Goal: Check status: Check status

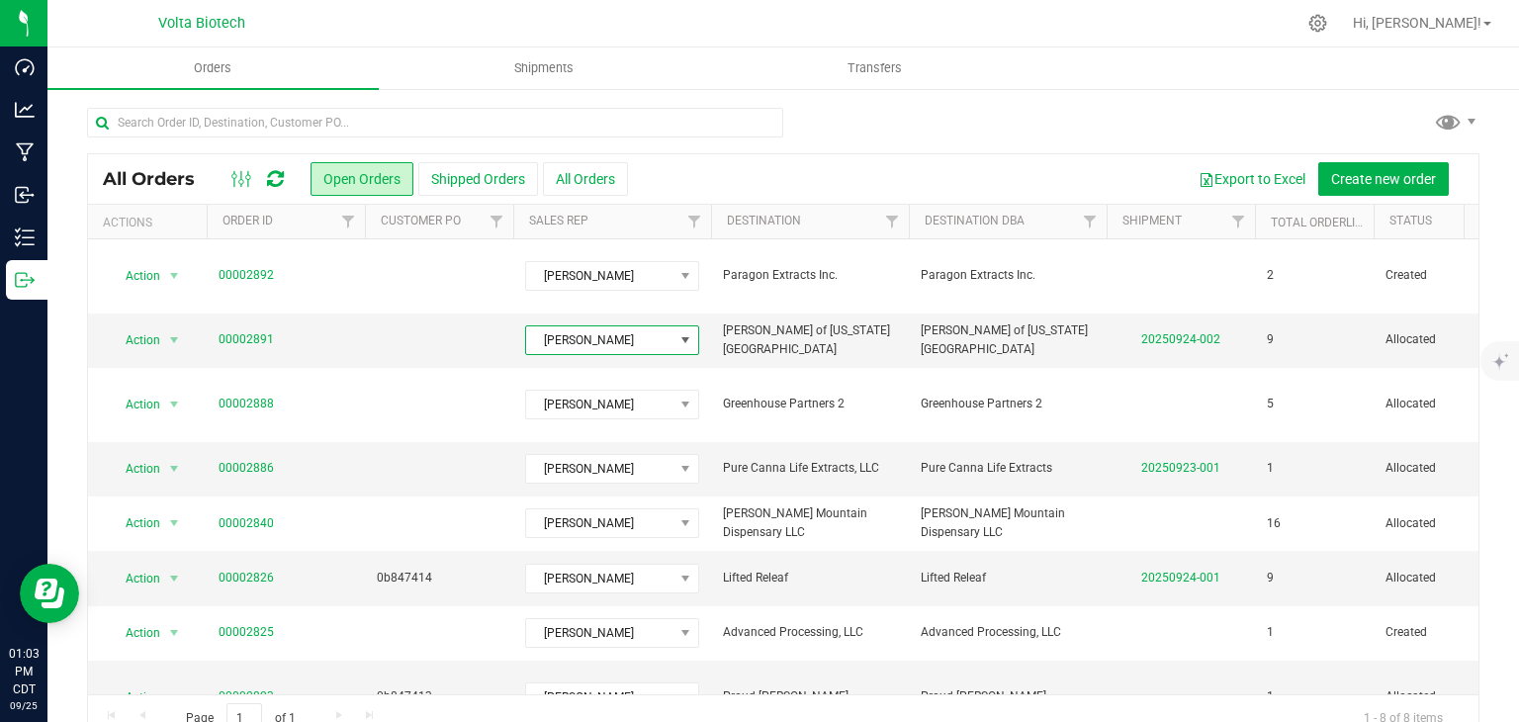
click at [743, 139] on div at bounding box center [435, 130] width 696 height 45
click at [544, 62] on span "Shipments" at bounding box center [543, 68] width 113 height 18
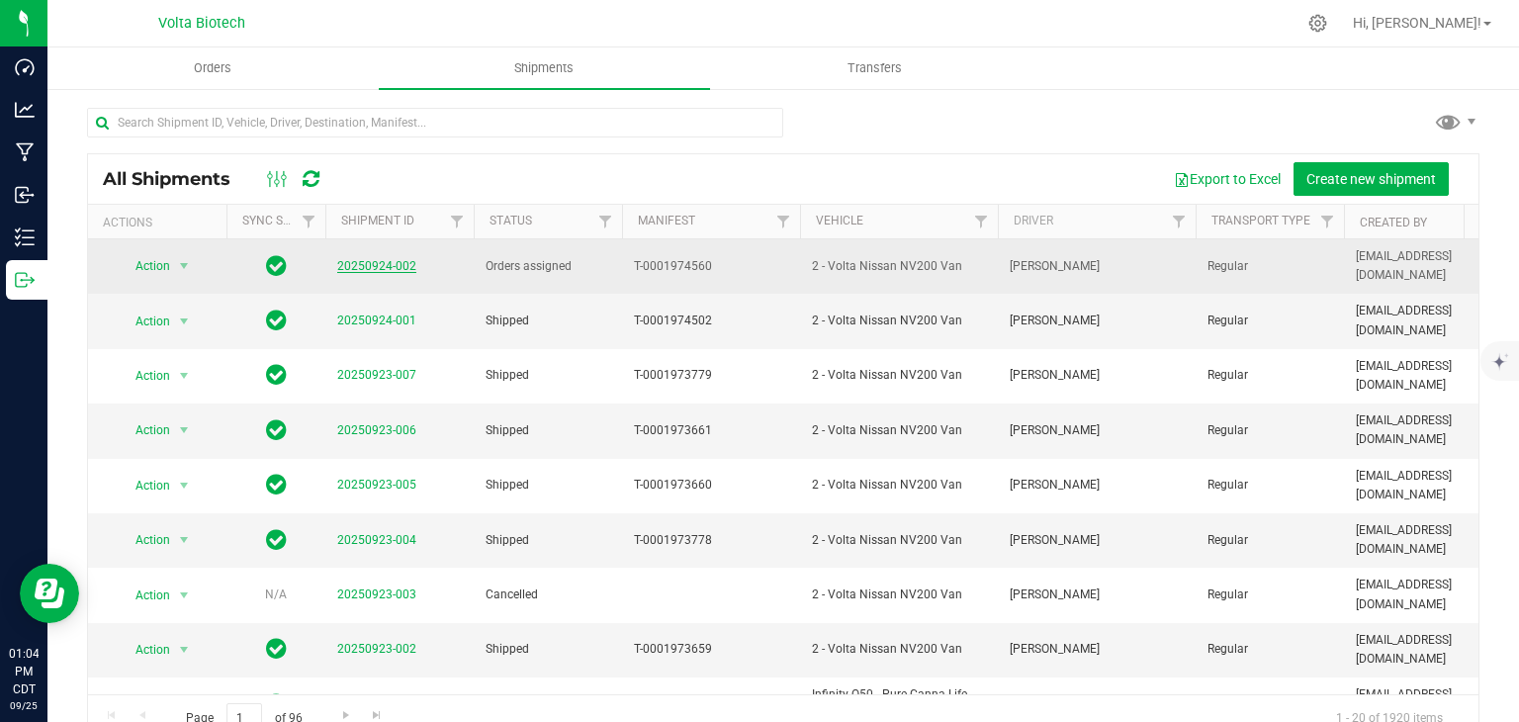
click at [383, 265] on link "20250924-002" at bounding box center [376, 266] width 79 height 14
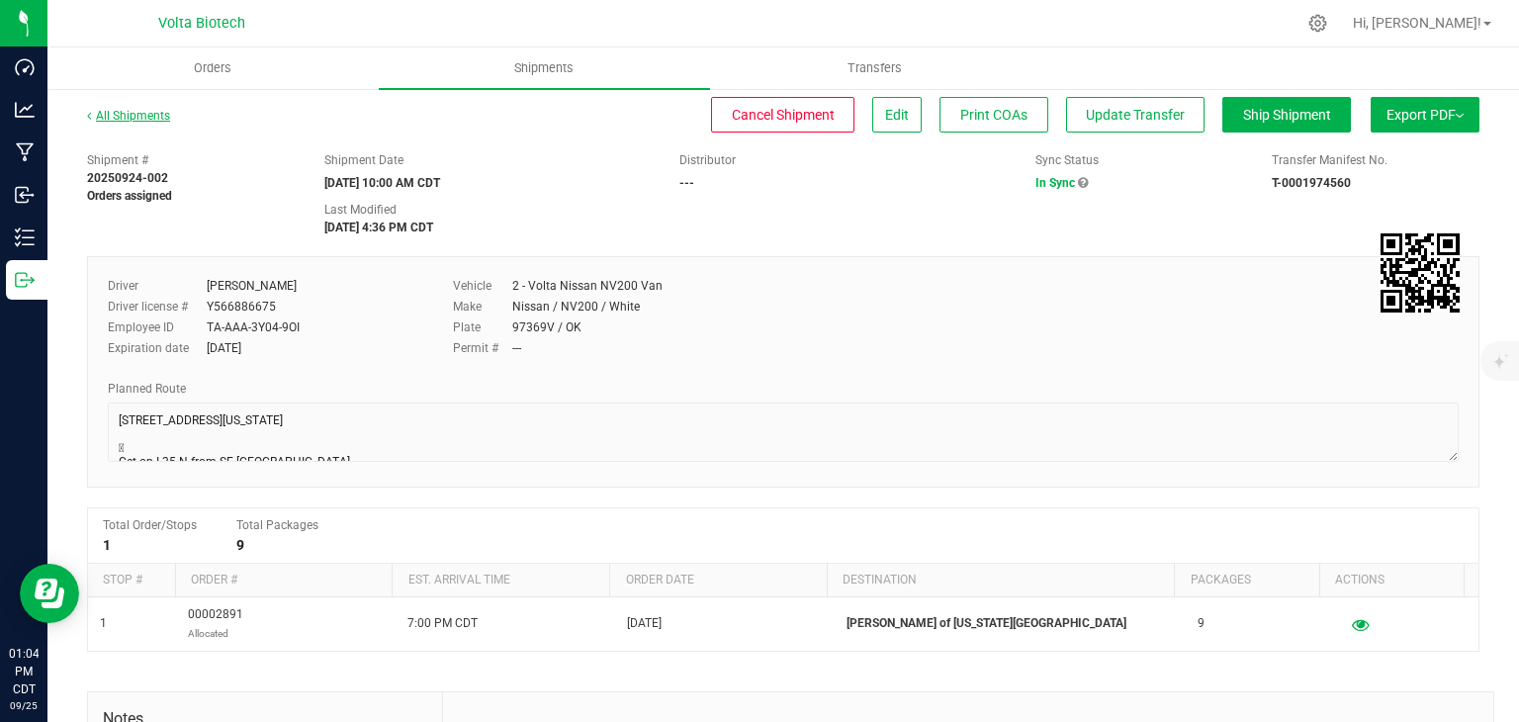
click at [125, 117] on link "All Shipments" at bounding box center [128, 116] width 83 height 14
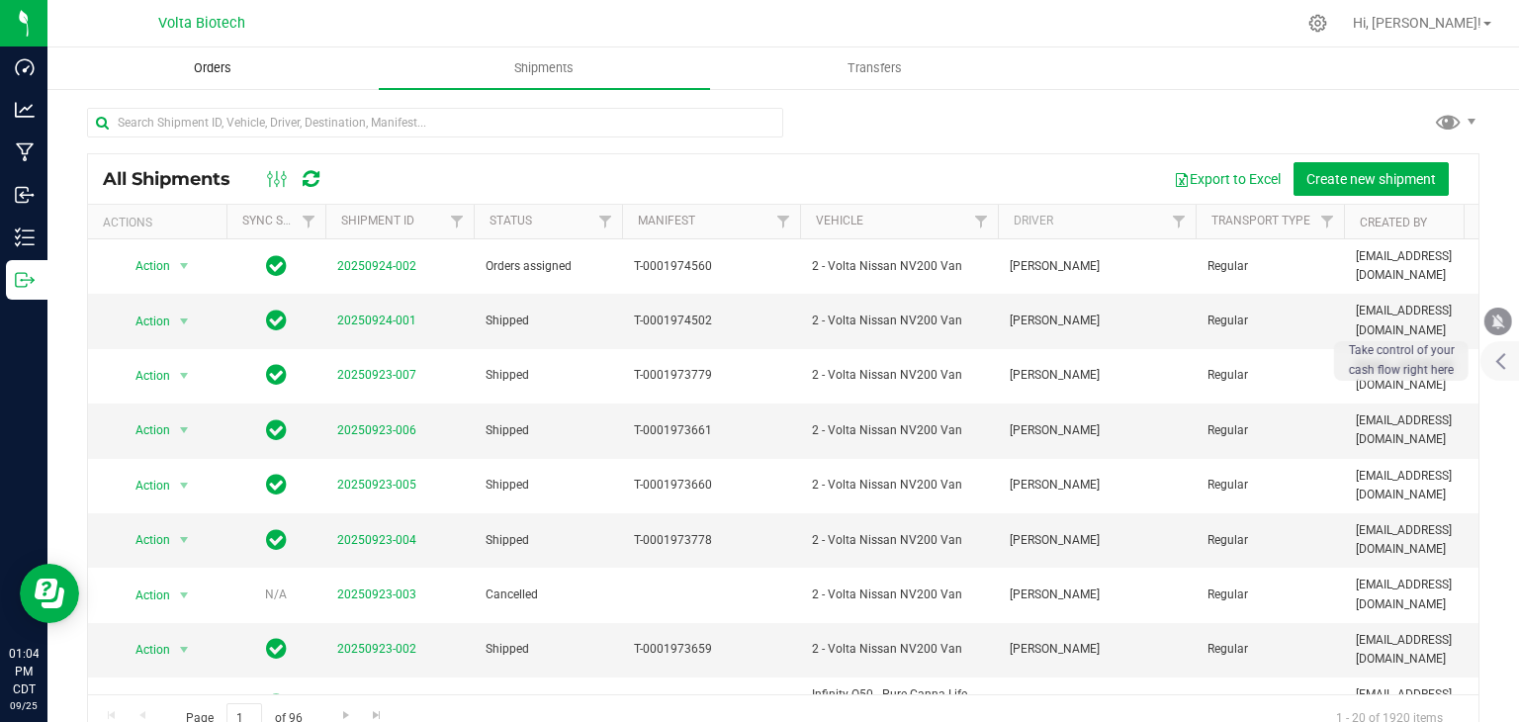
click at [230, 72] on span "Orders" at bounding box center [212, 68] width 91 height 18
